Goal: Information Seeking & Learning: Compare options

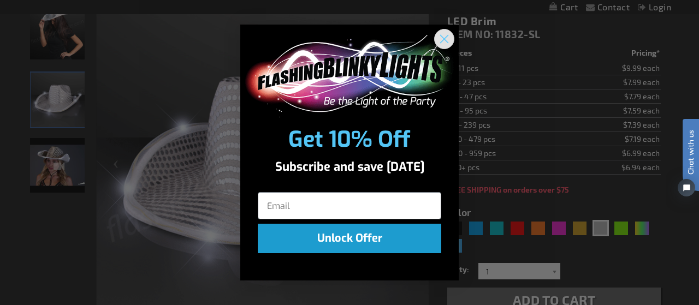
click at [441, 37] on circle "Close dialog" at bounding box center [444, 39] width 18 height 18
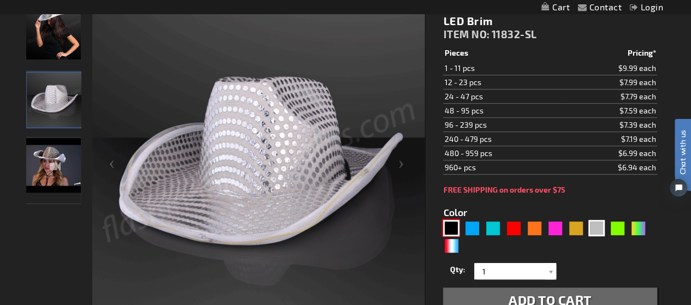
click at [453, 226] on div "Black" at bounding box center [451, 228] width 16 height 16
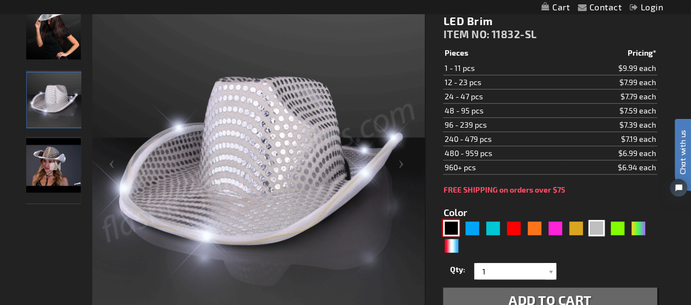
type input "5631"
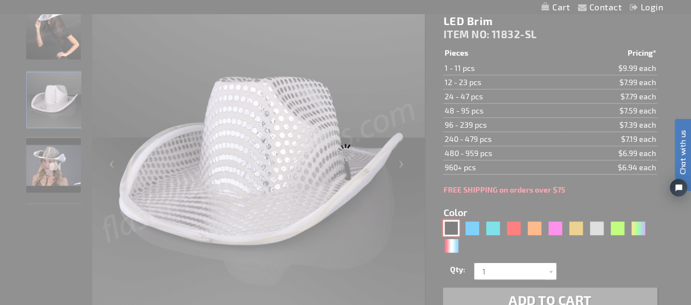
type input "11832-BK"
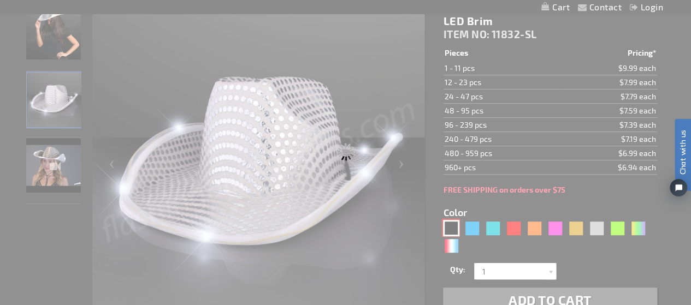
type input "Customize - Black Sequin Cowboy Hat White LED Light Up Brim - ITEM NO: 11832-BK"
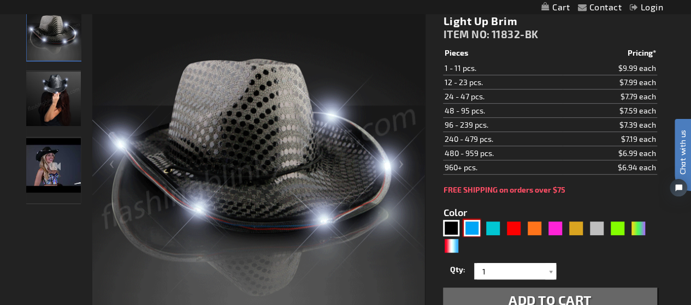
click at [471, 227] on div "Blue" at bounding box center [472, 228] width 16 height 16
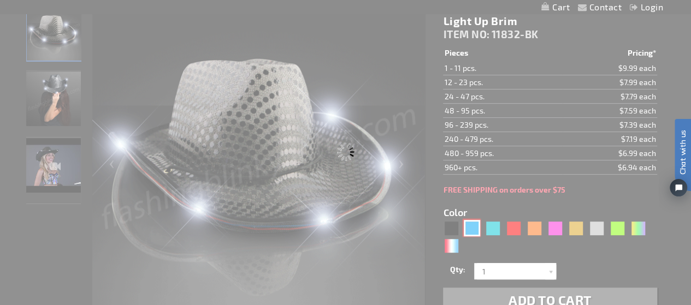
type input "5629"
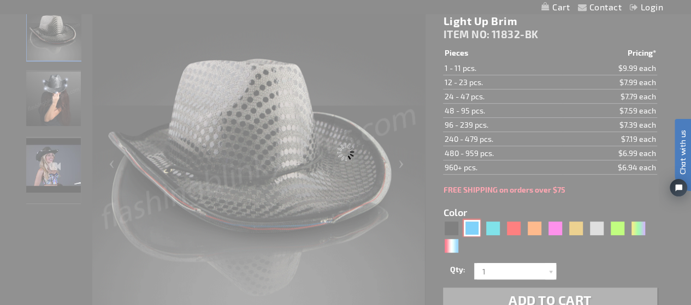
type input "11832-BL"
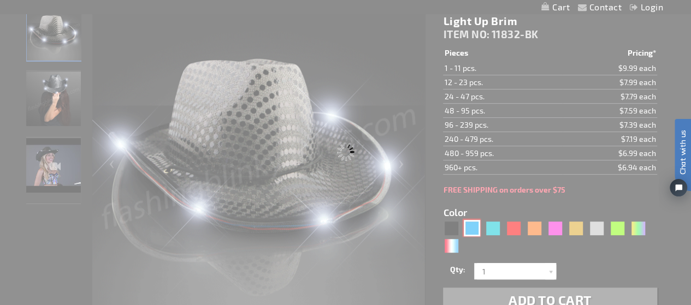
type input "Customize - Blue Sequin Cowboy Hat with Blue LED Brim - ITEM NO: 11832-BL"
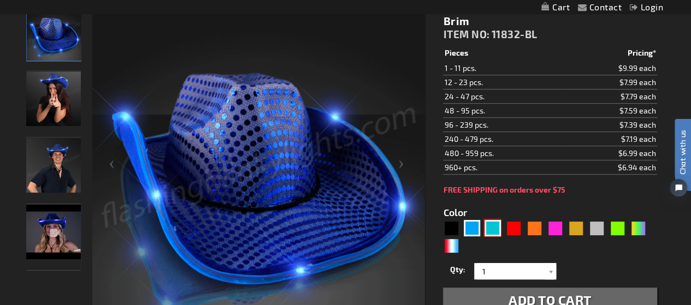
click at [492, 226] on div "Turquoise" at bounding box center [492, 228] width 16 height 16
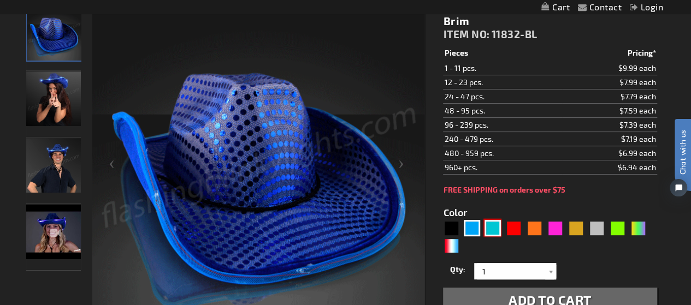
type input "5653"
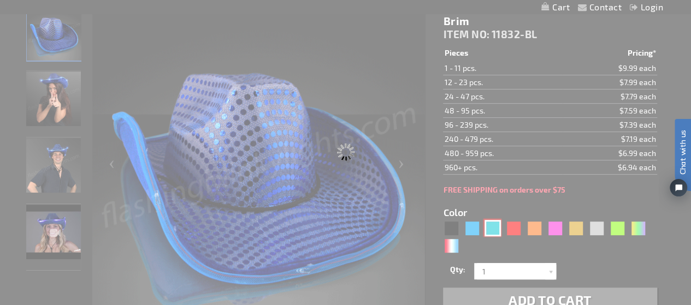
type input "11832-TQ"
type input "Customize - Light Up Turquoise Cowboy Hat - ITEM NO: 11832-TQ"
